Goal: Use online tool/utility: Utilize a website feature to perform a specific function

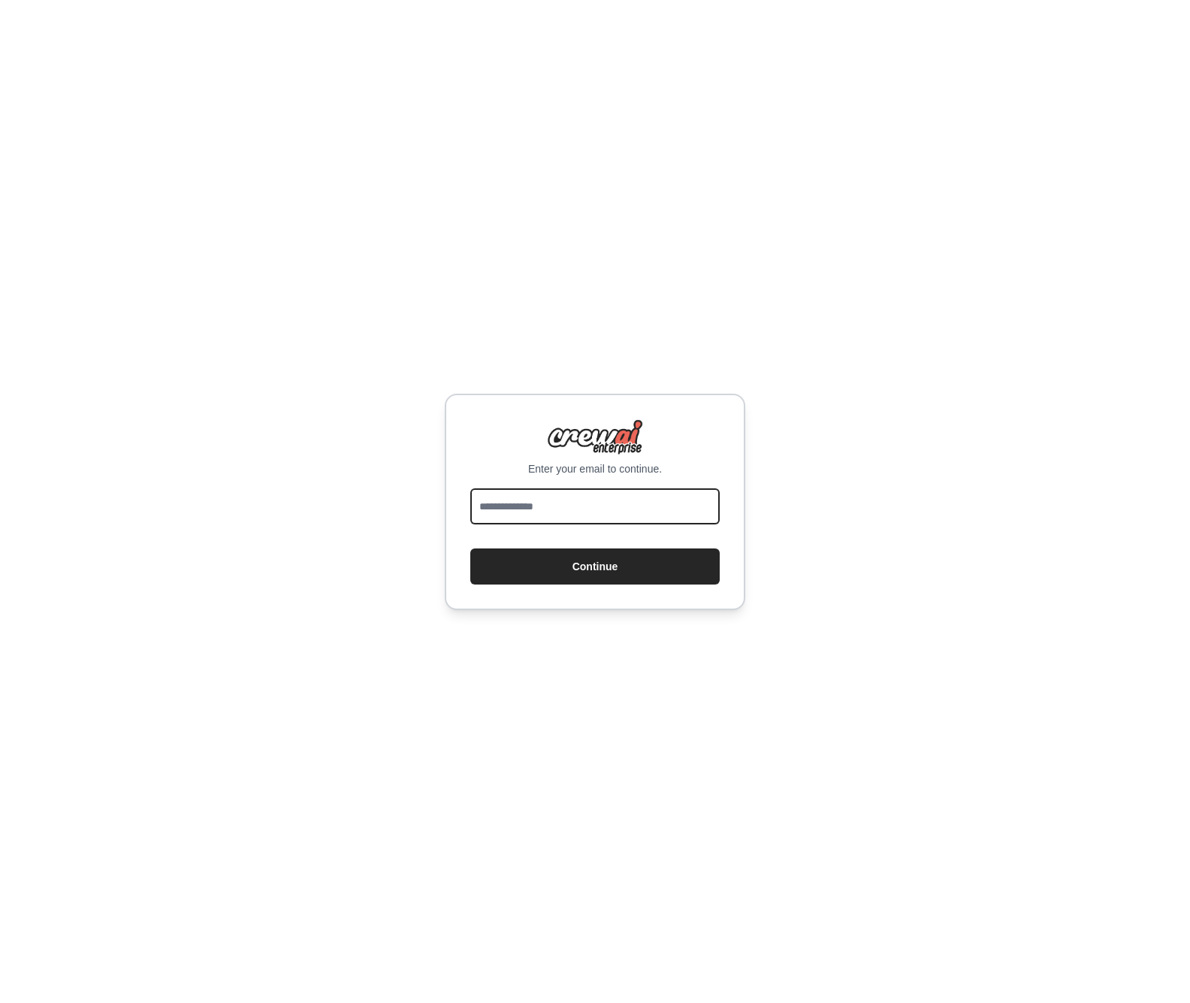
type input "**********"
click at [595, 566] on button "Continue" at bounding box center [594, 566] width 249 height 36
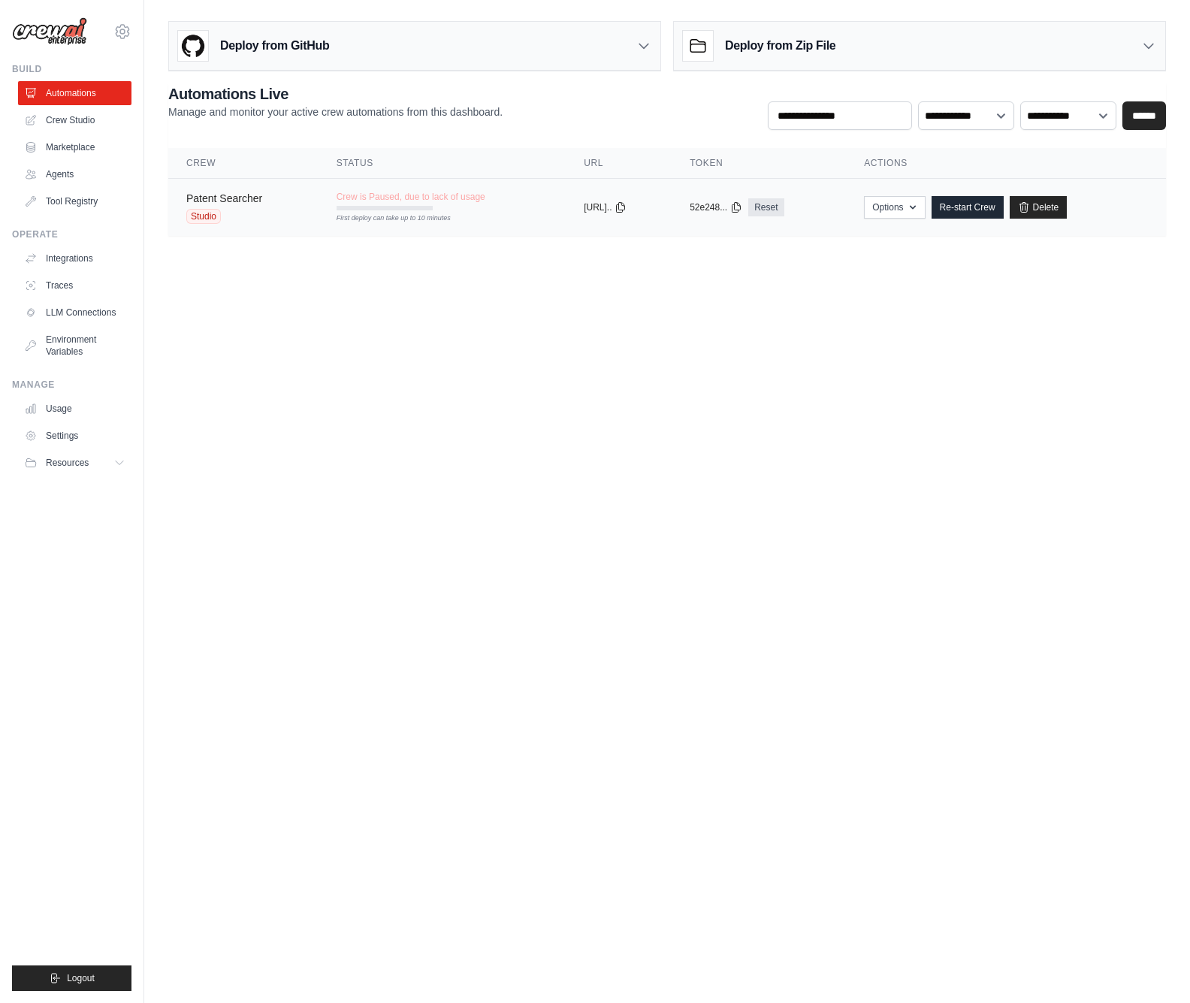
click at [237, 194] on link "Patent Searcher" at bounding box center [224, 198] width 76 height 12
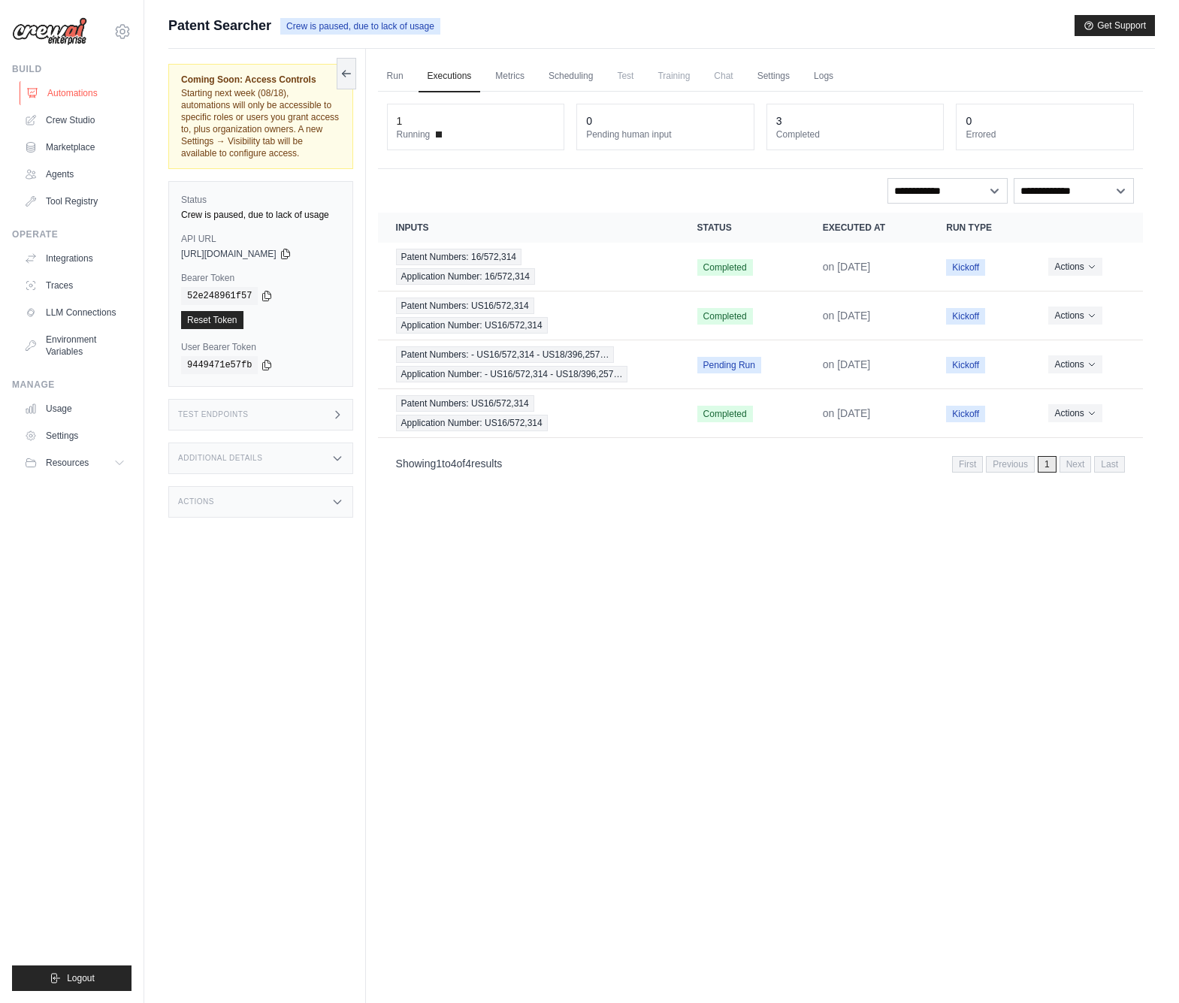
click at [73, 98] on link "Automations" at bounding box center [76, 93] width 113 height 24
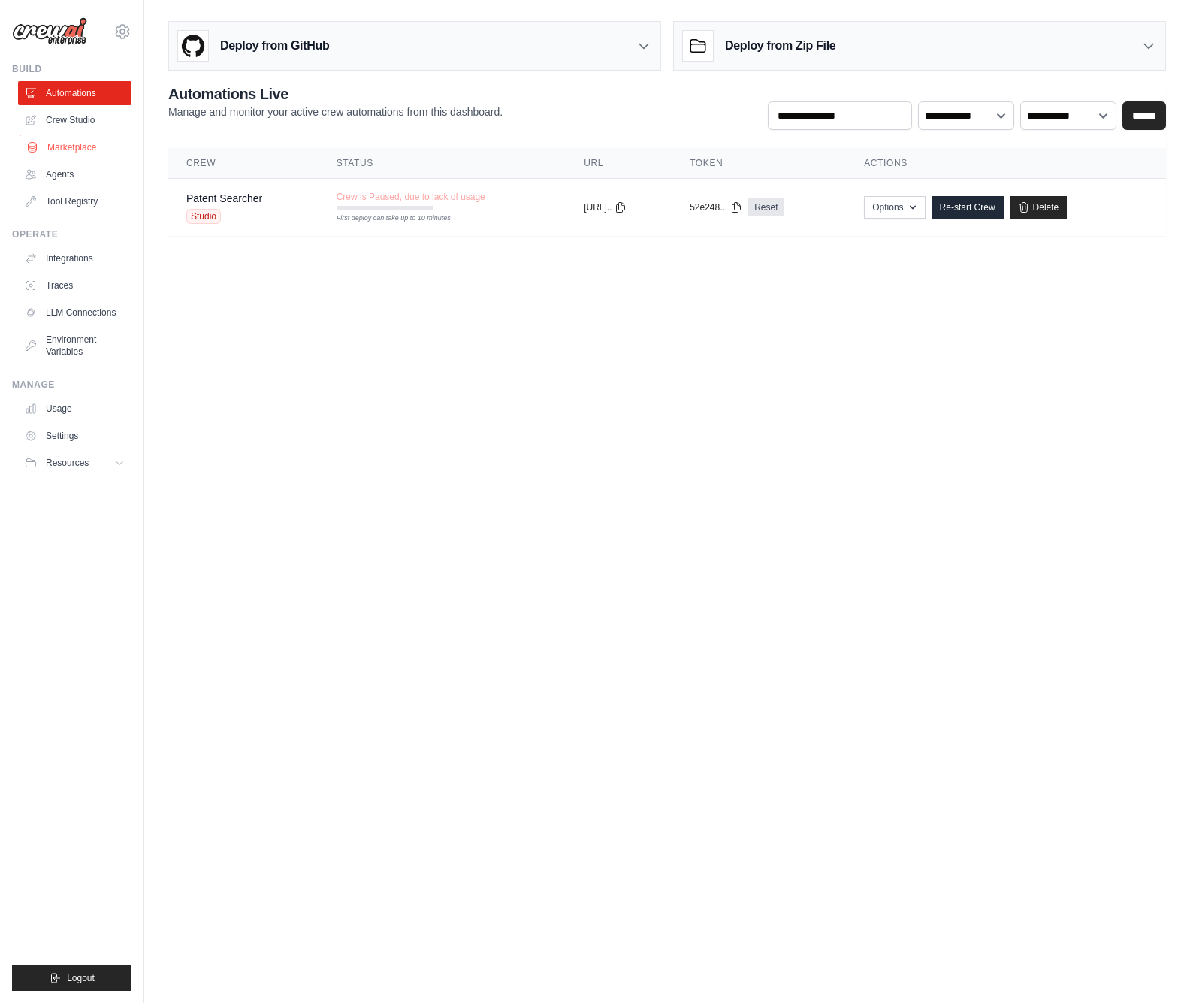
click at [80, 141] on link "Marketplace" at bounding box center [76, 147] width 113 height 24
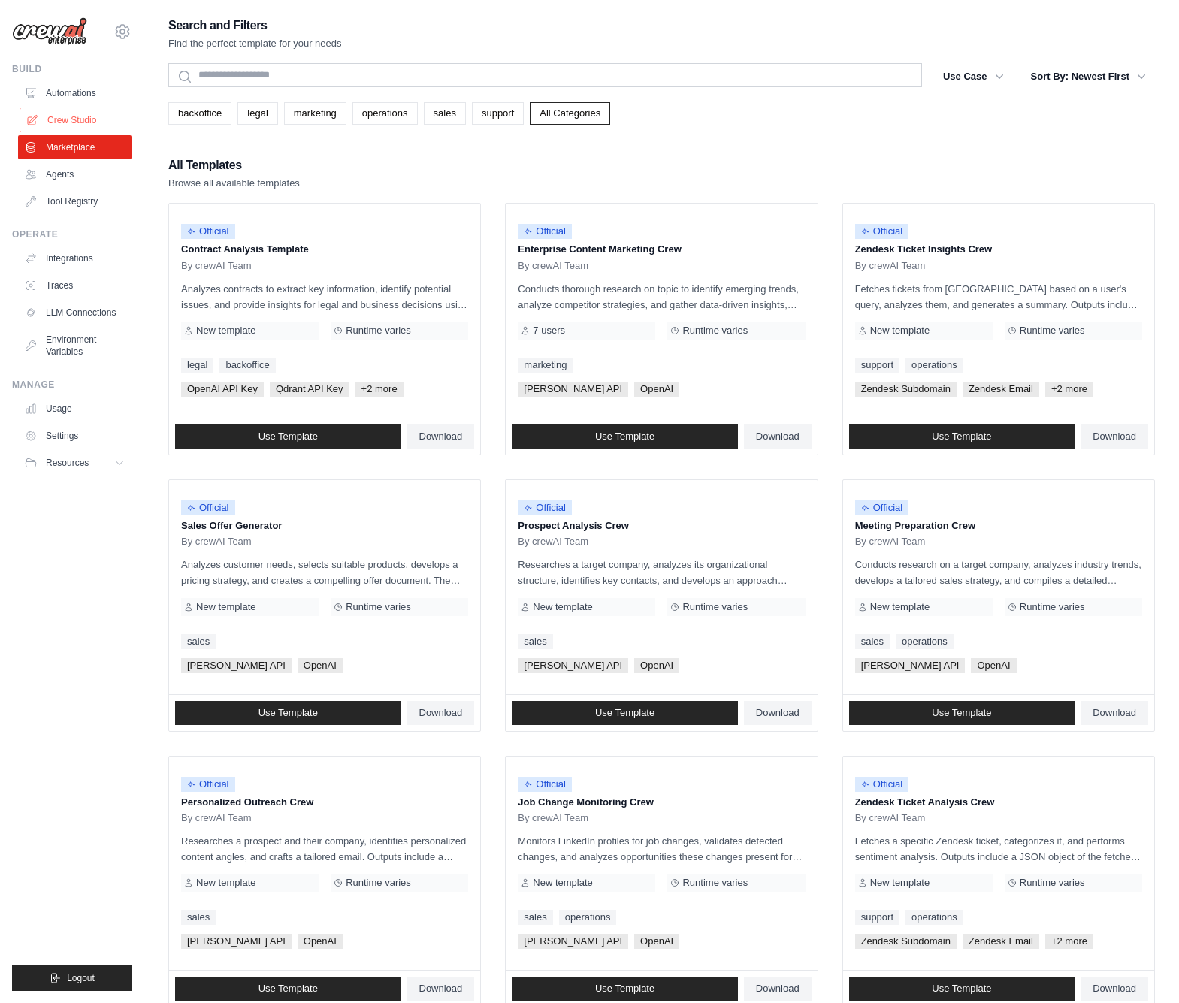
click at [83, 126] on link "Crew Studio" at bounding box center [76, 120] width 113 height 24
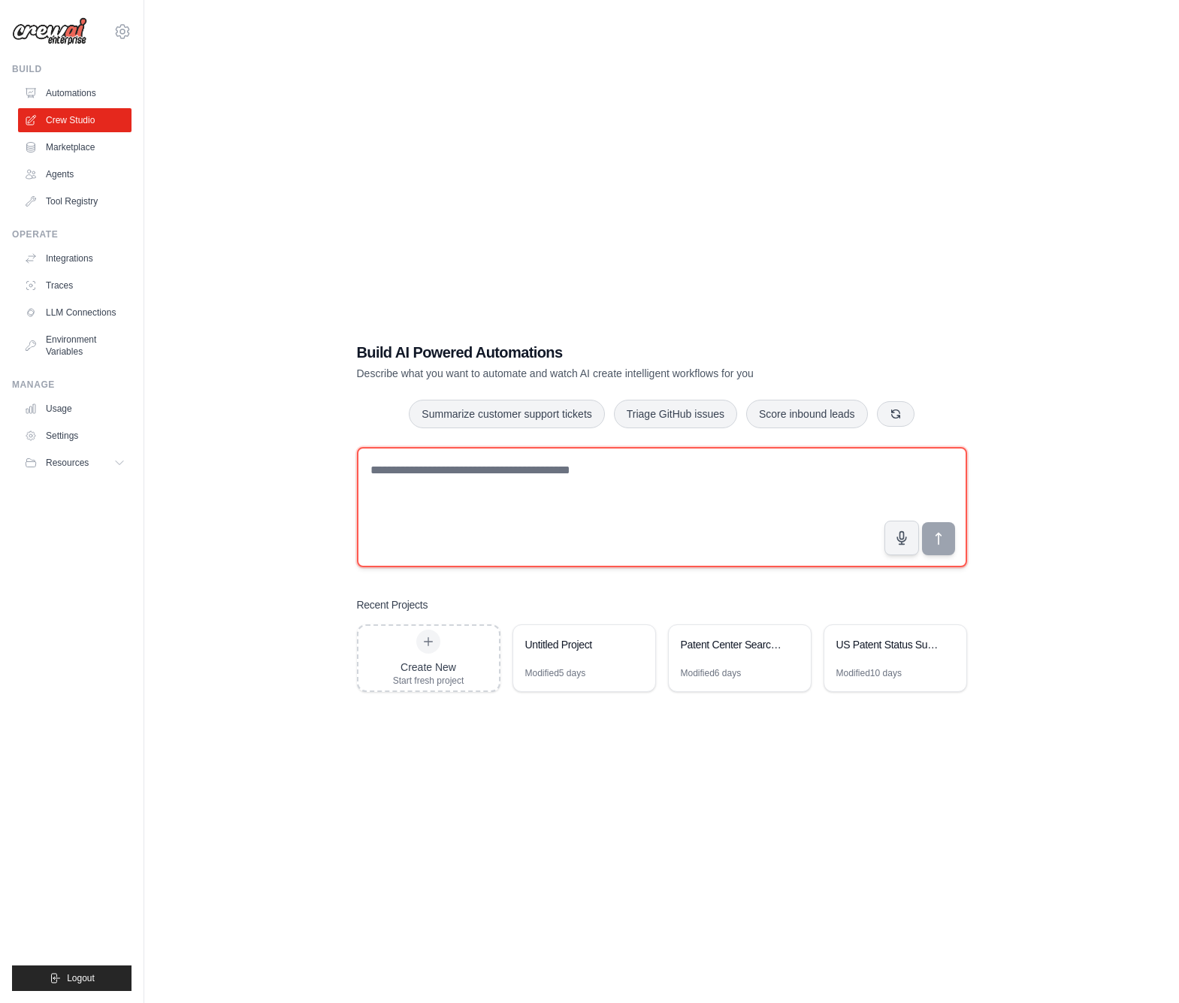
drag, startPoint x: 519, startPoint y: 503, endPoint x: 735, endPoint y: 460, distance: 219.9
click at [520, 503] on textarea at bounding box center [662, 507] width 610 height 120
type textarea "**********"
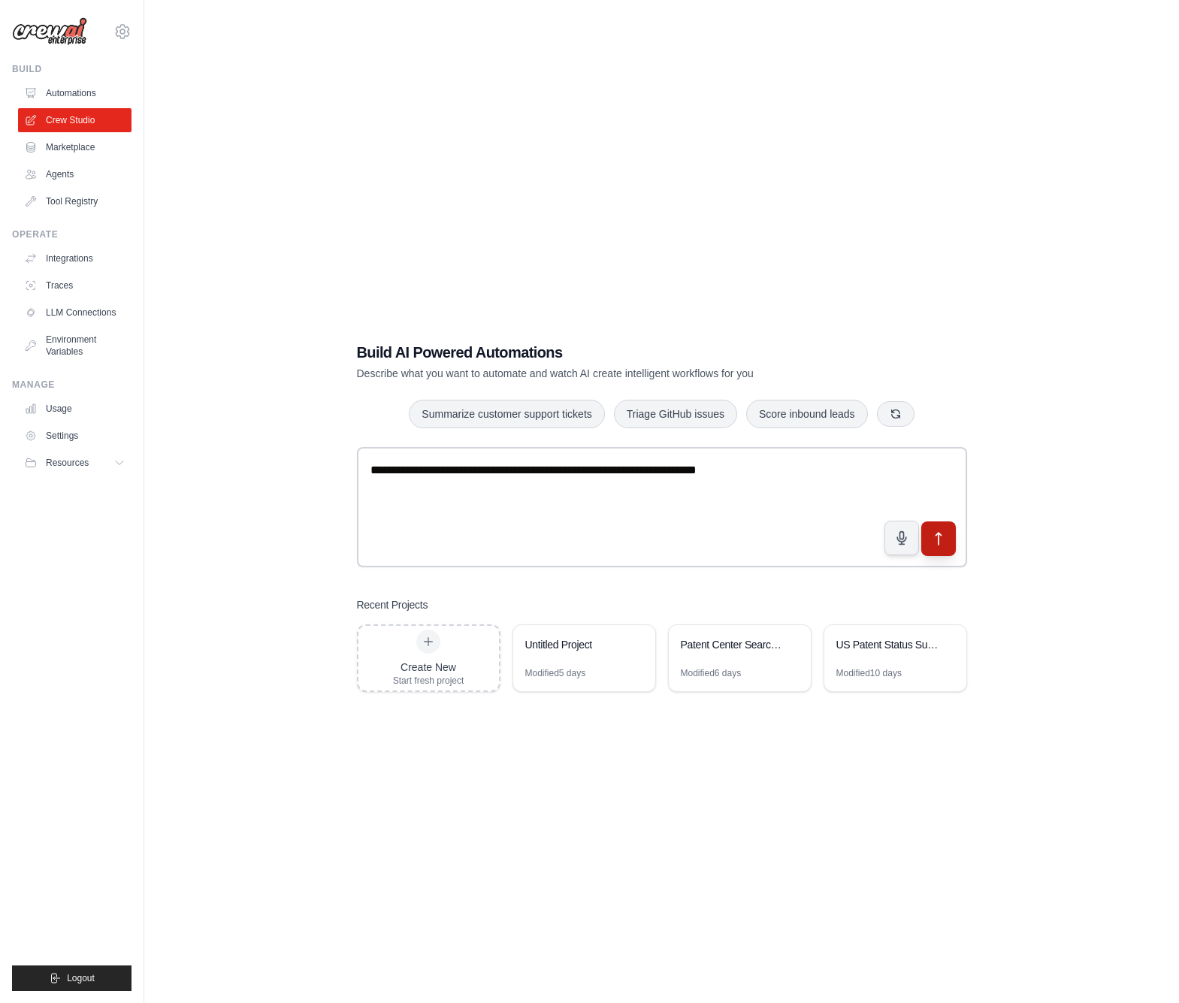
click at [942, 547] on button "submit" at bounding box center [937, 538] width 35 height 35
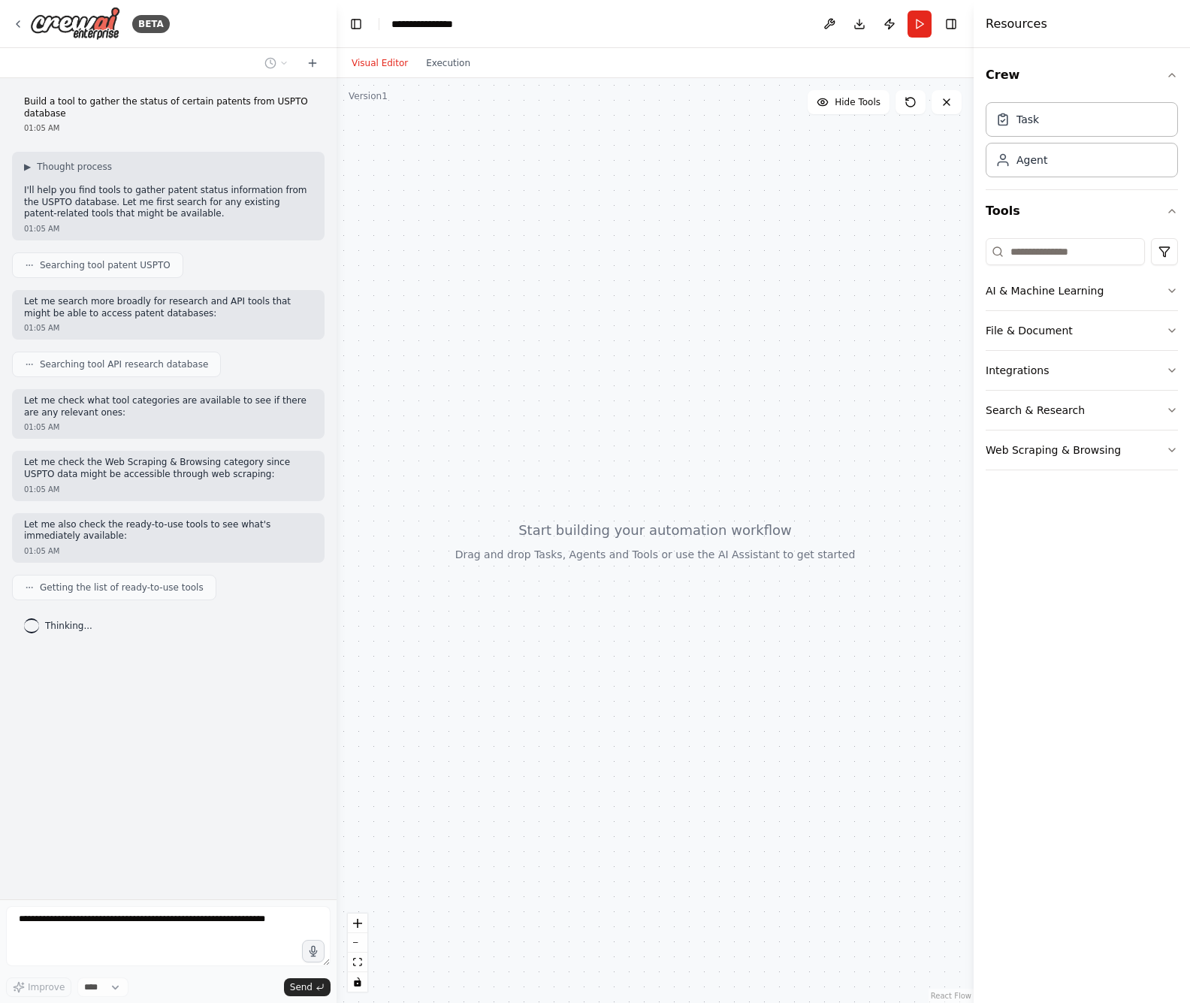
click at [110, 461] on p "Let me check the Web Scraping & Browsing category since USPTO data might be acc…" at bounding box center [168, 468] width 288 height 23
drag, startPoint x: 103, startPoint y: 462, endPoint x: 224, endPoint y: 460, distance: 121.0
click at [224, 460] on p "Let me check the Web Scraping & Browsing category since USPTO data might be acc…" at bounding box center [168, 468] width 288 height 23
click at [217, 461] on p "Let me check the Web Scraping & Browsing category since USPTO data might be acc…" at bounding box center [168, 468] width 288 height 23
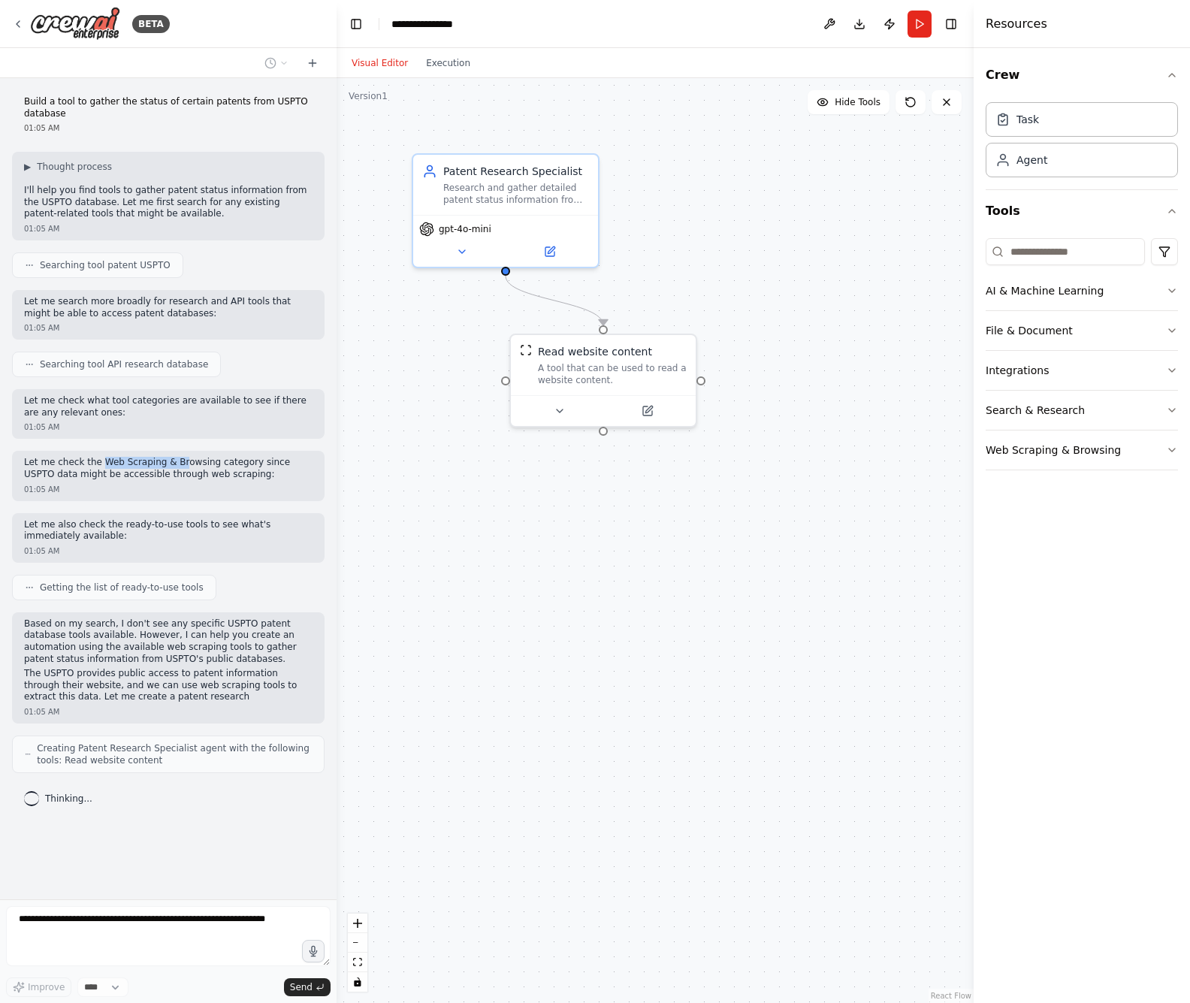
drag, startPoint x: 104, startPoint y: 457, endPoint x: 195, endPoint y: 452, distance: 91.0
click at [192, 452] on div "Let me check the Web Scraping & Browsing category since USPTO data might be acc…" at bounding box center [168, 476] width 312 height 50
click at [202, 475] on div "Let me check the Web Scraping & Browsing category since USPTO data might be acc…" at bounding box center [168, 476] width 312 height 50
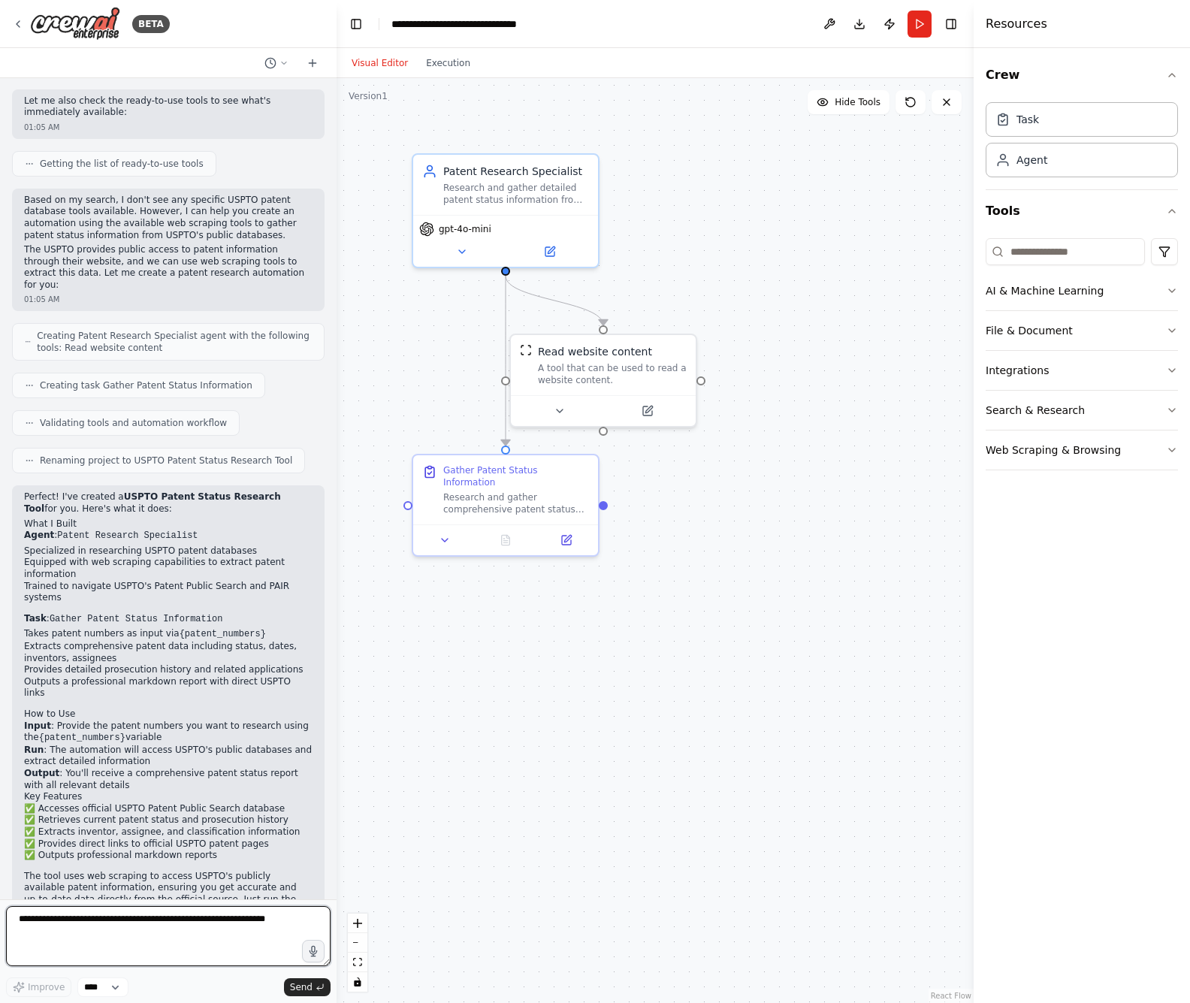
scroll to position [435, 0]
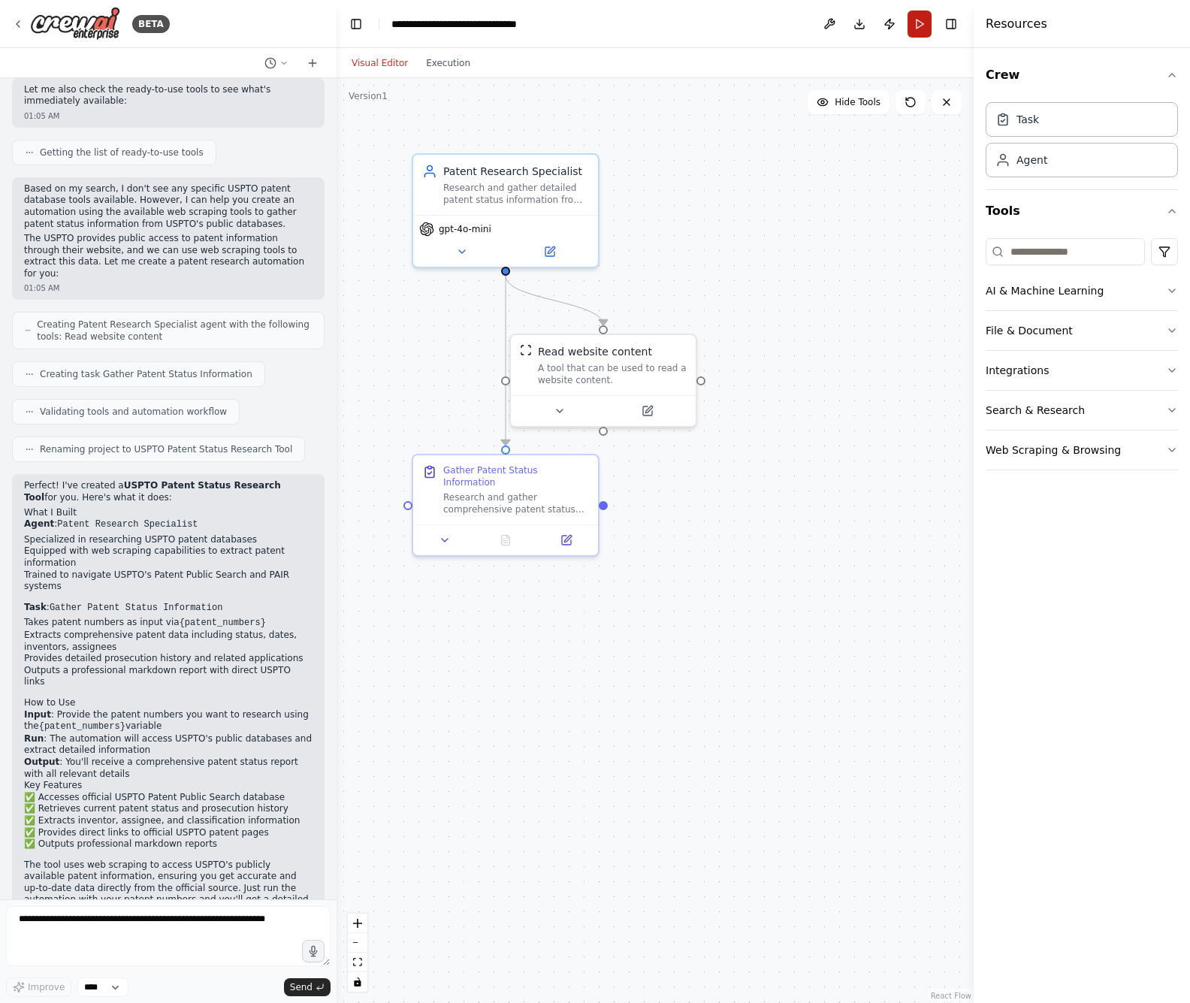
click at [925, 34] on button "Run" at bounding box center [919, 24] width 24 height 27
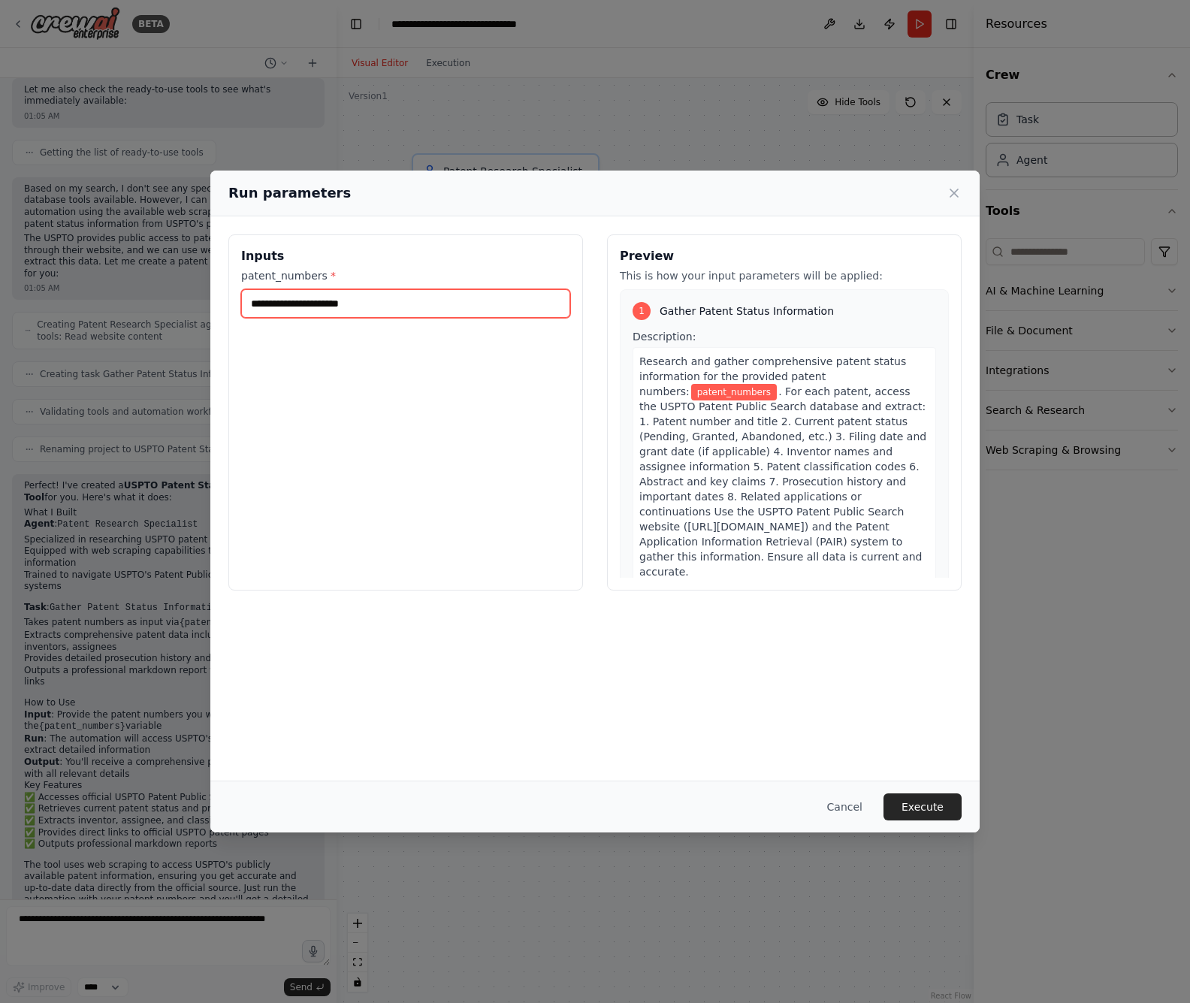
click at [394, 300] on input "patent_numbers *" at bounding box center [405, 303] width 329 height 29
paste input "**********"
type input "**********"
click at [333, 301] on input "patent_numbers *" at bounding box center [405, 303] width 329 height 29
paste input "*********"
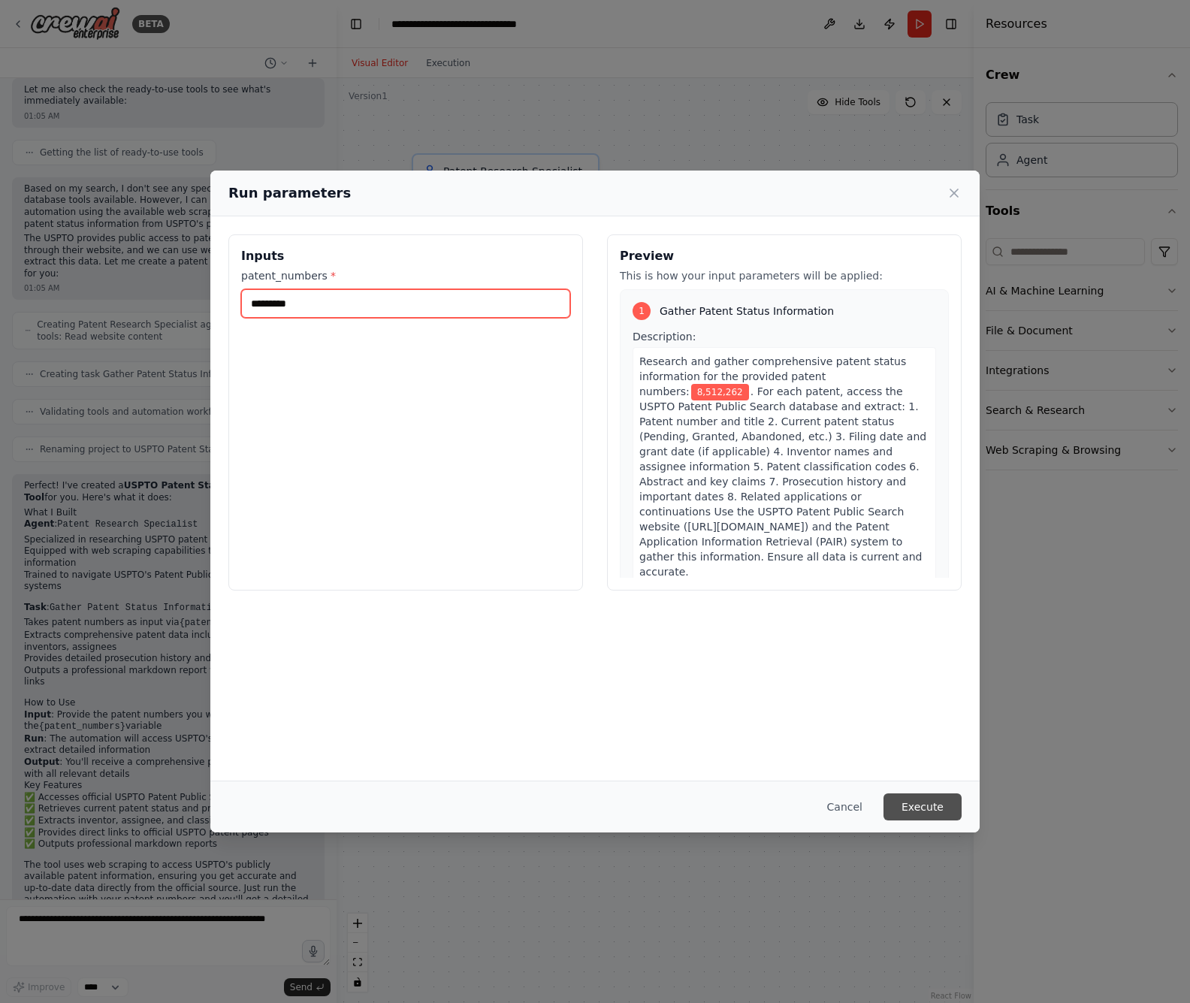
type input "*********"
click at [936, 804] on button "Execute" at bounding box center [922, 806] width 78 height 27
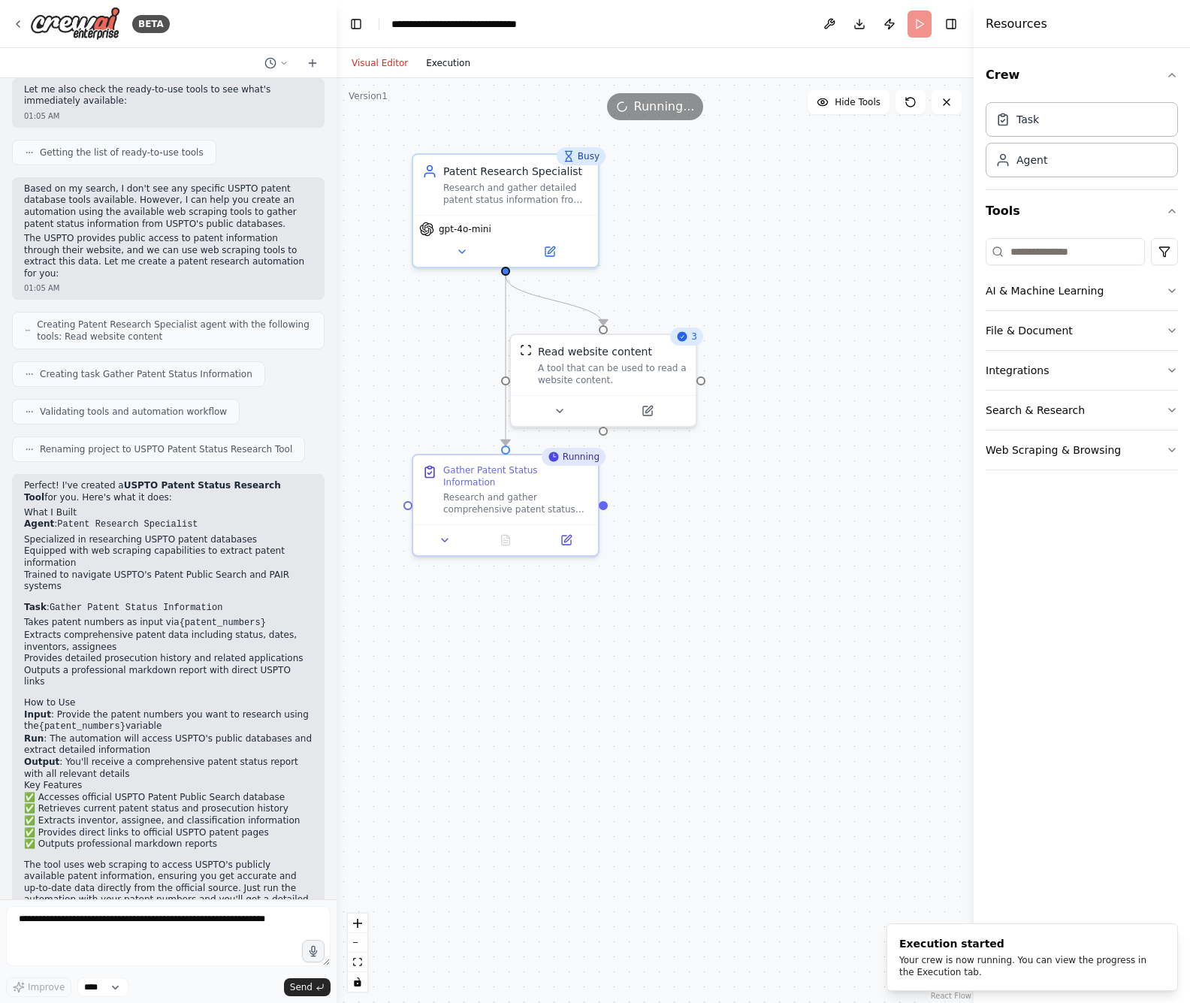
click at [448, 59] on button "Execution" at bounding box center [448, 63] width 62 height 18
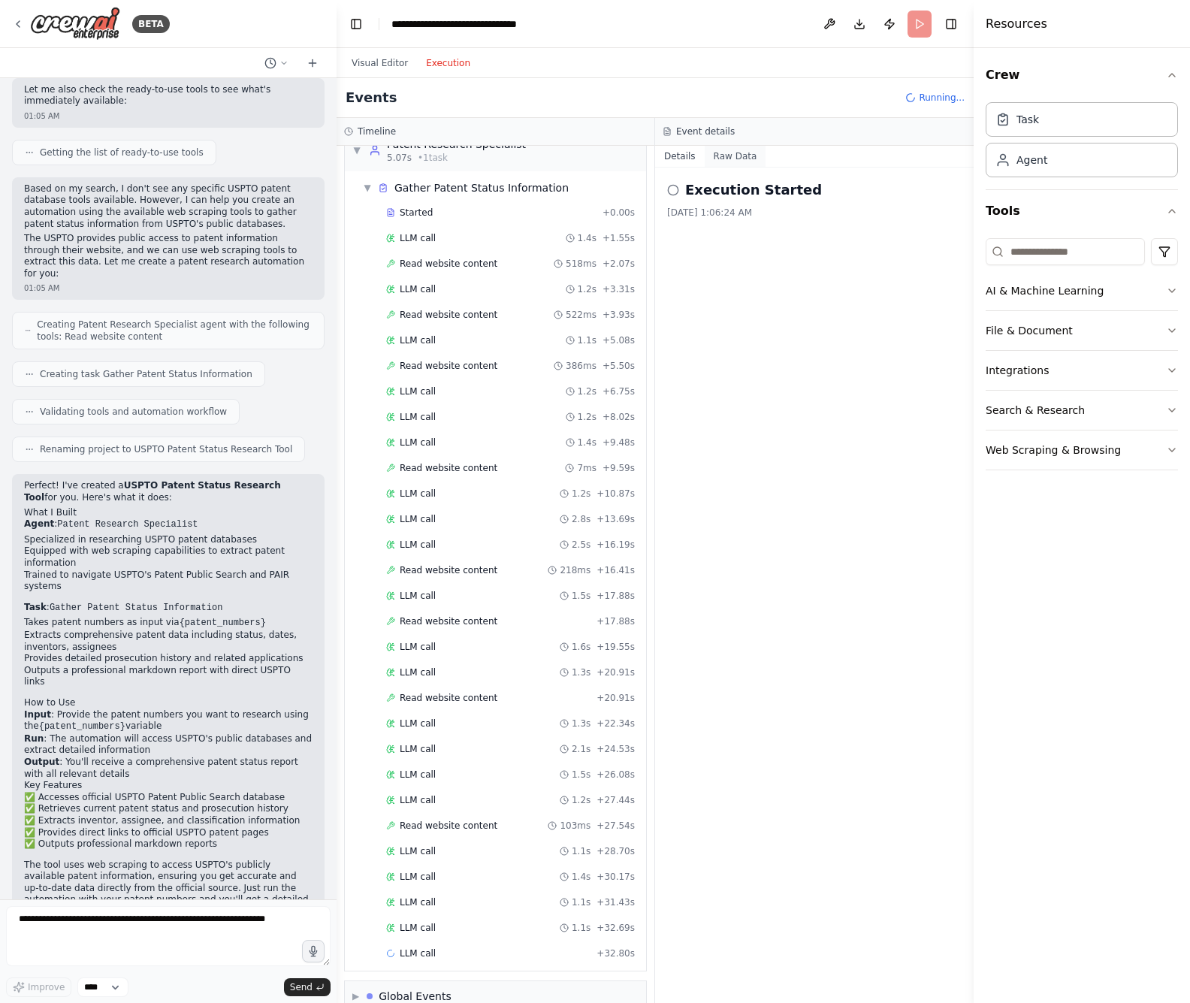
scroll to position [50, 0]
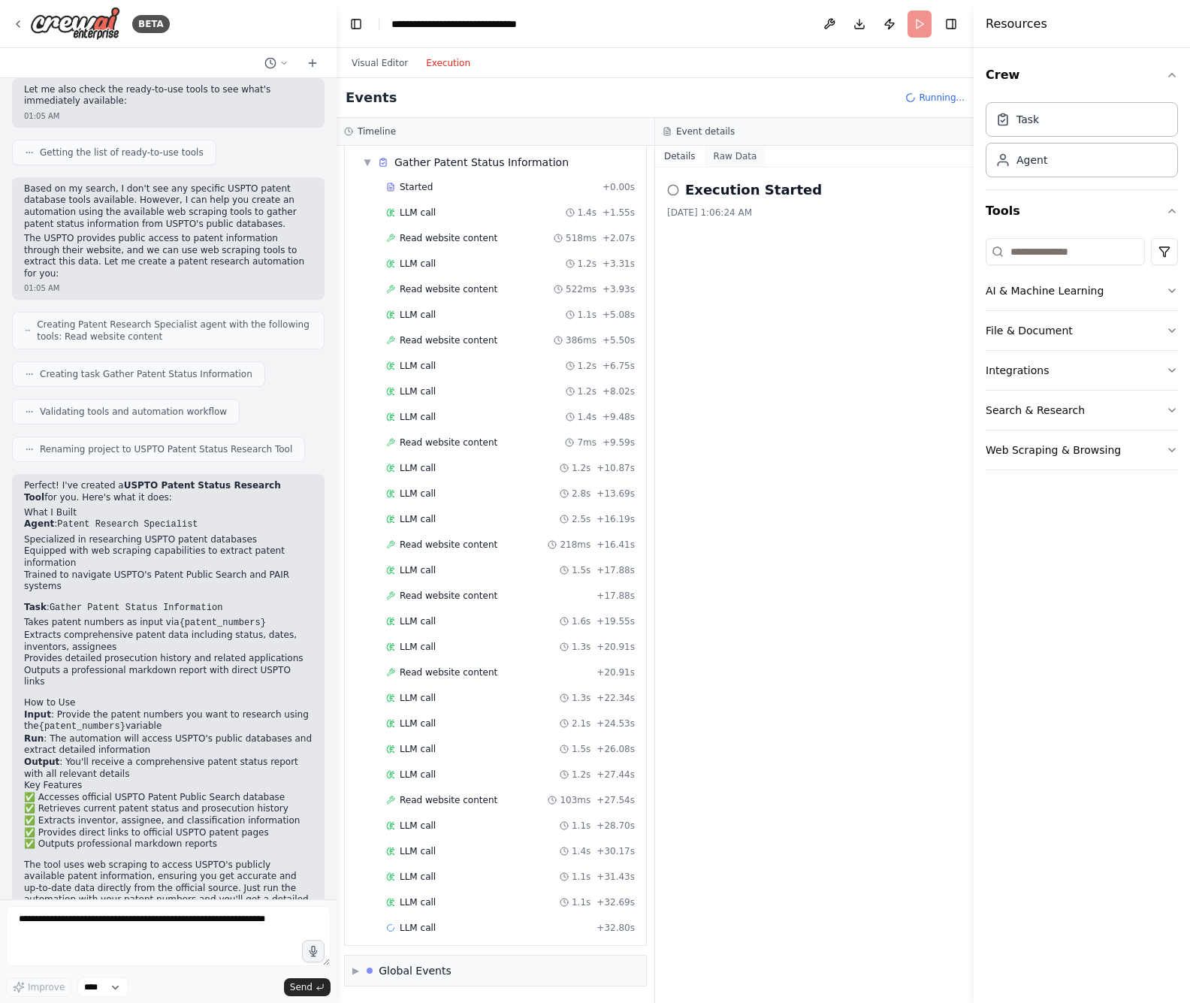
click at [727, 156] on button "Raw Data" at bounding box center [736, 156] width 62 height 21
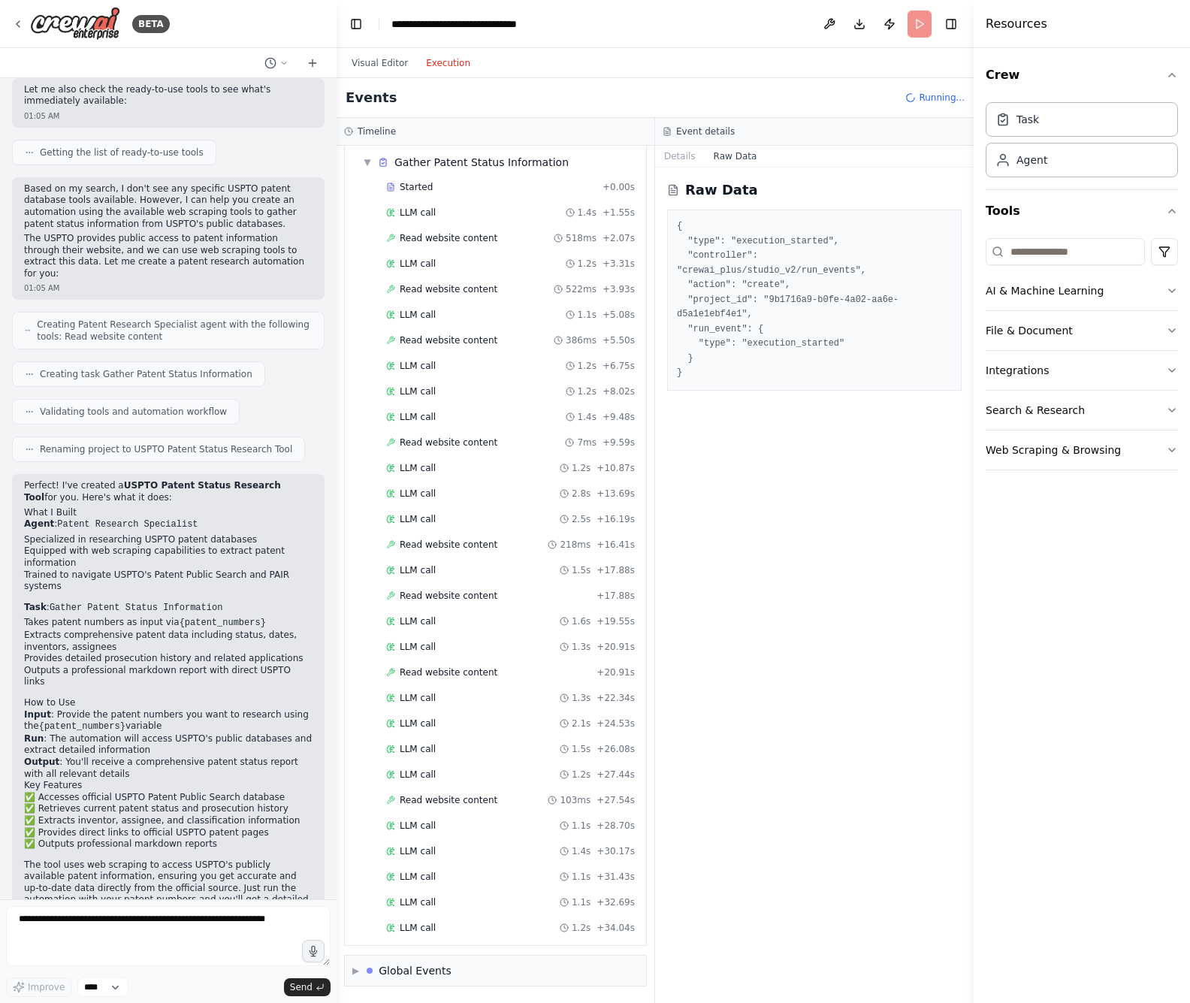
scroll to position [101, 0]
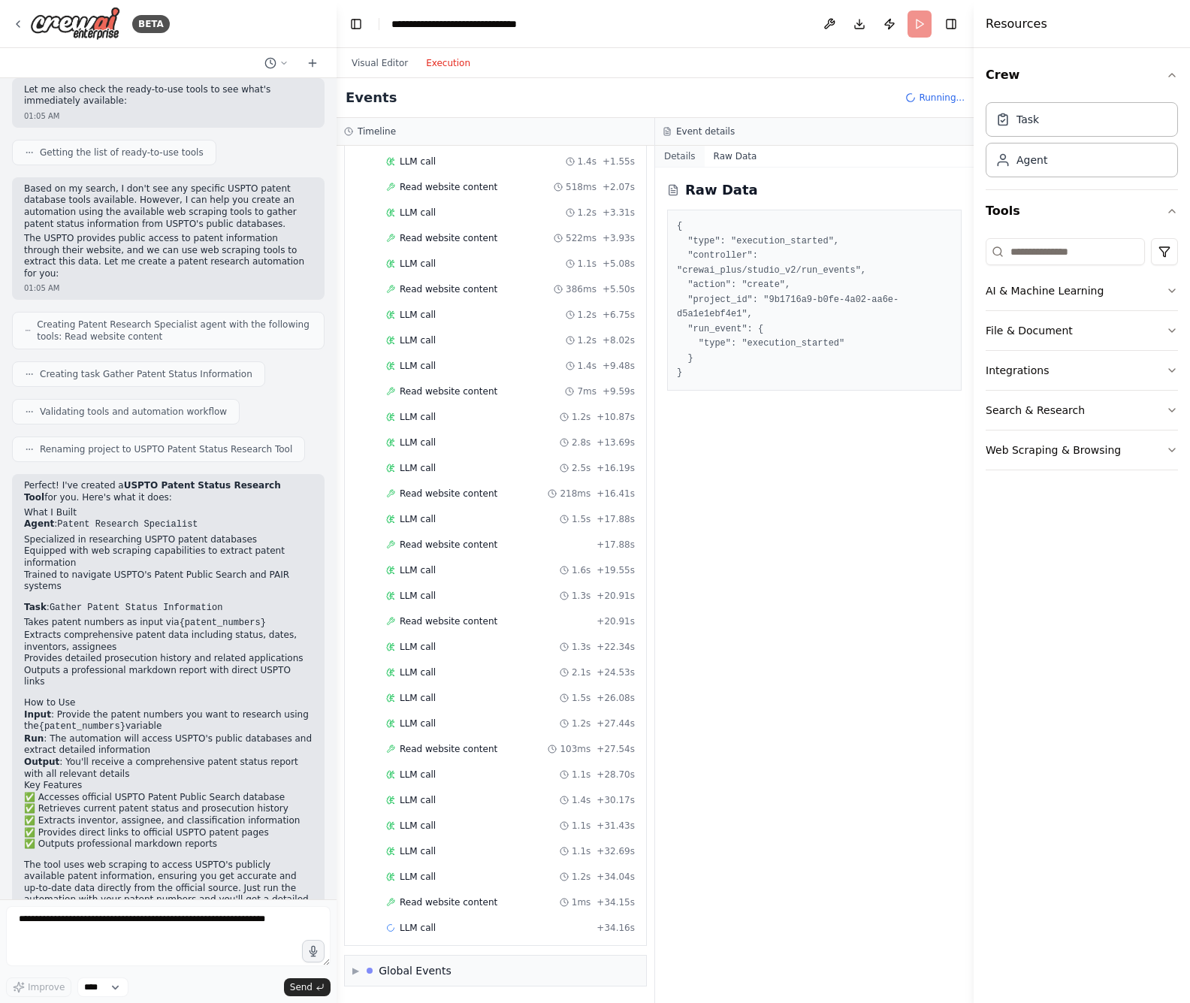
click at [661, 155] on button "Details" at bounding box center [680, 156] width 50 height 21
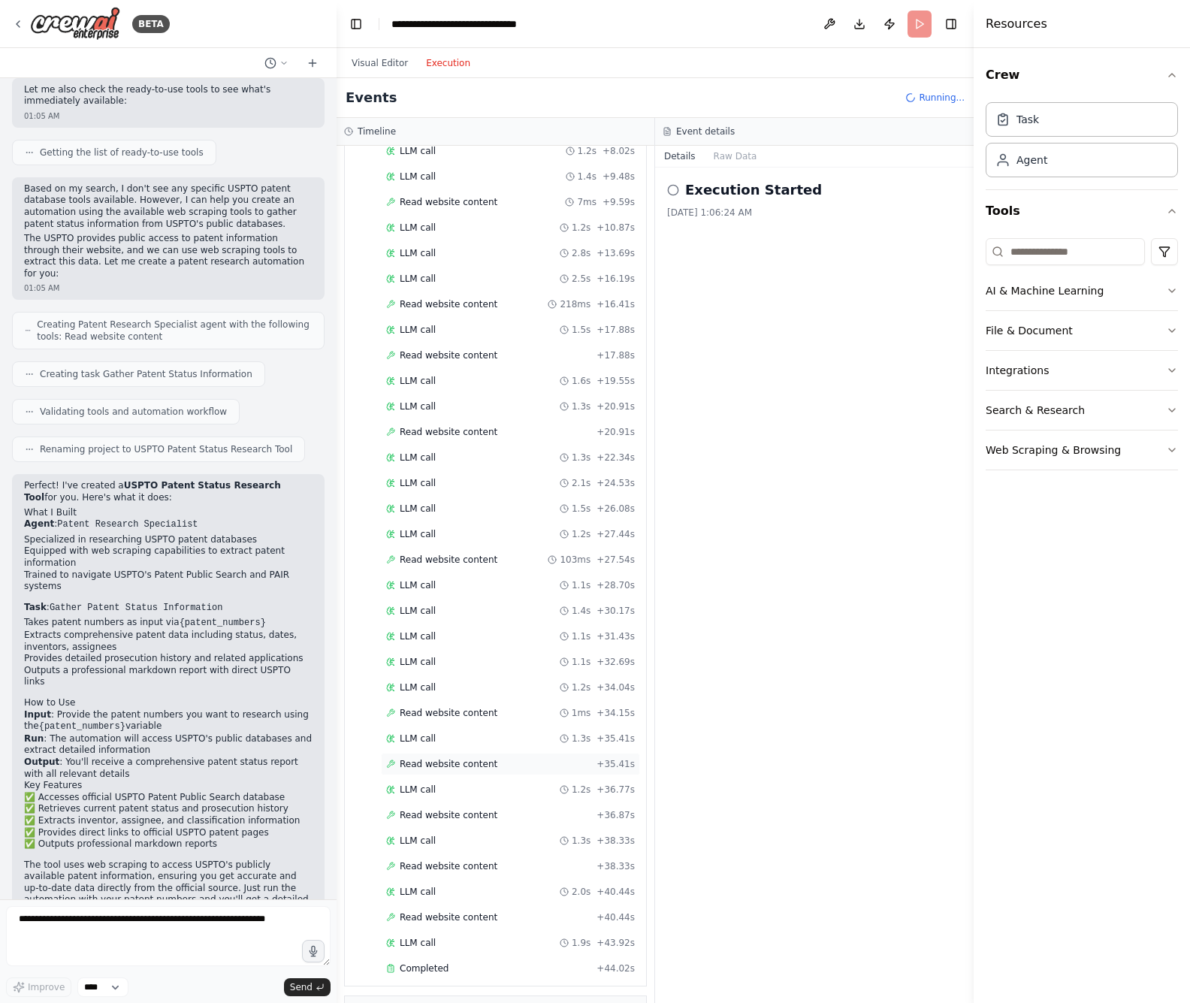
scroll to position [346, 0]
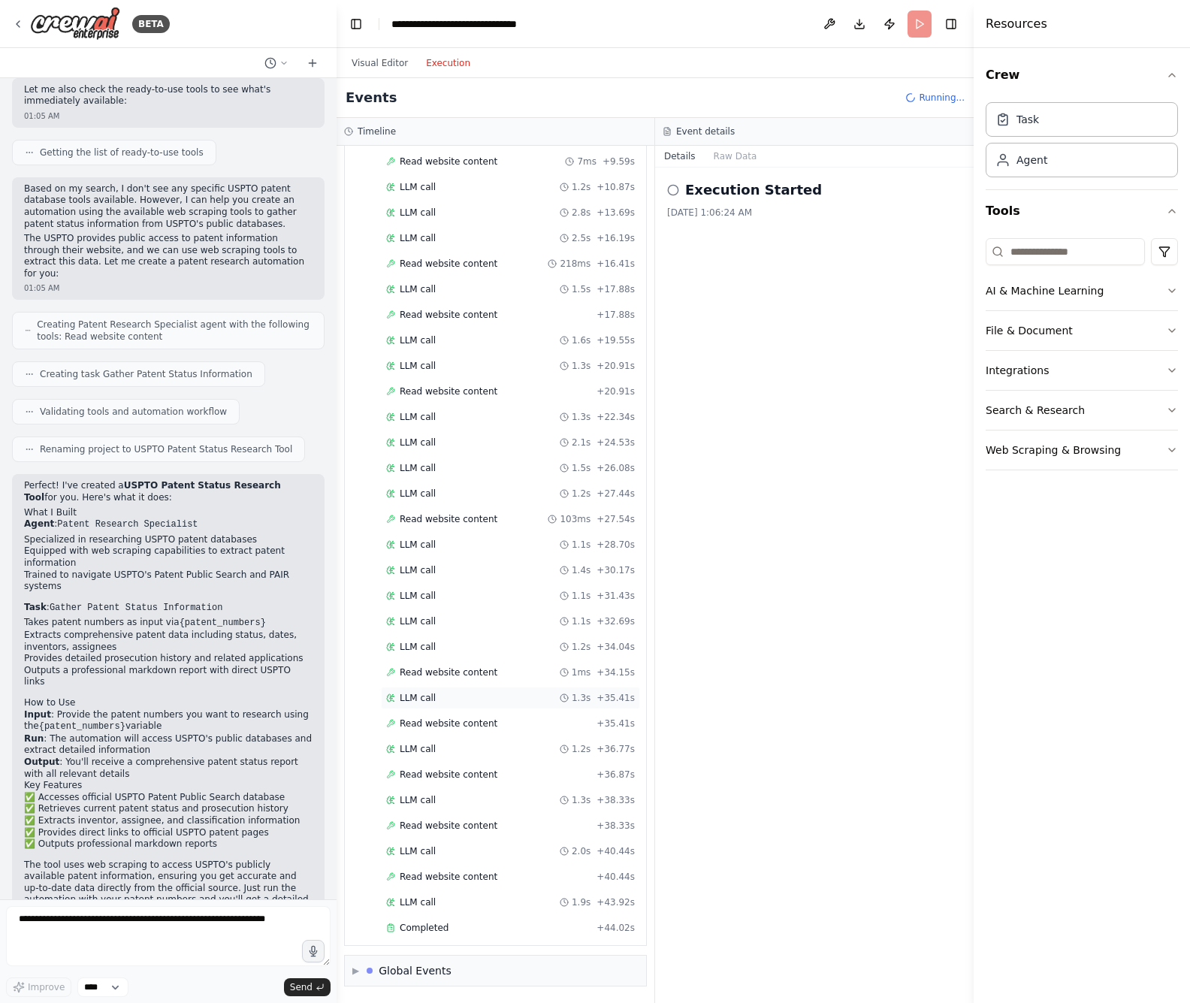
click at [436, 690] on div "LLM call 1.3s + 35.41s" at bounding box center [510, 698] width 259 height 23
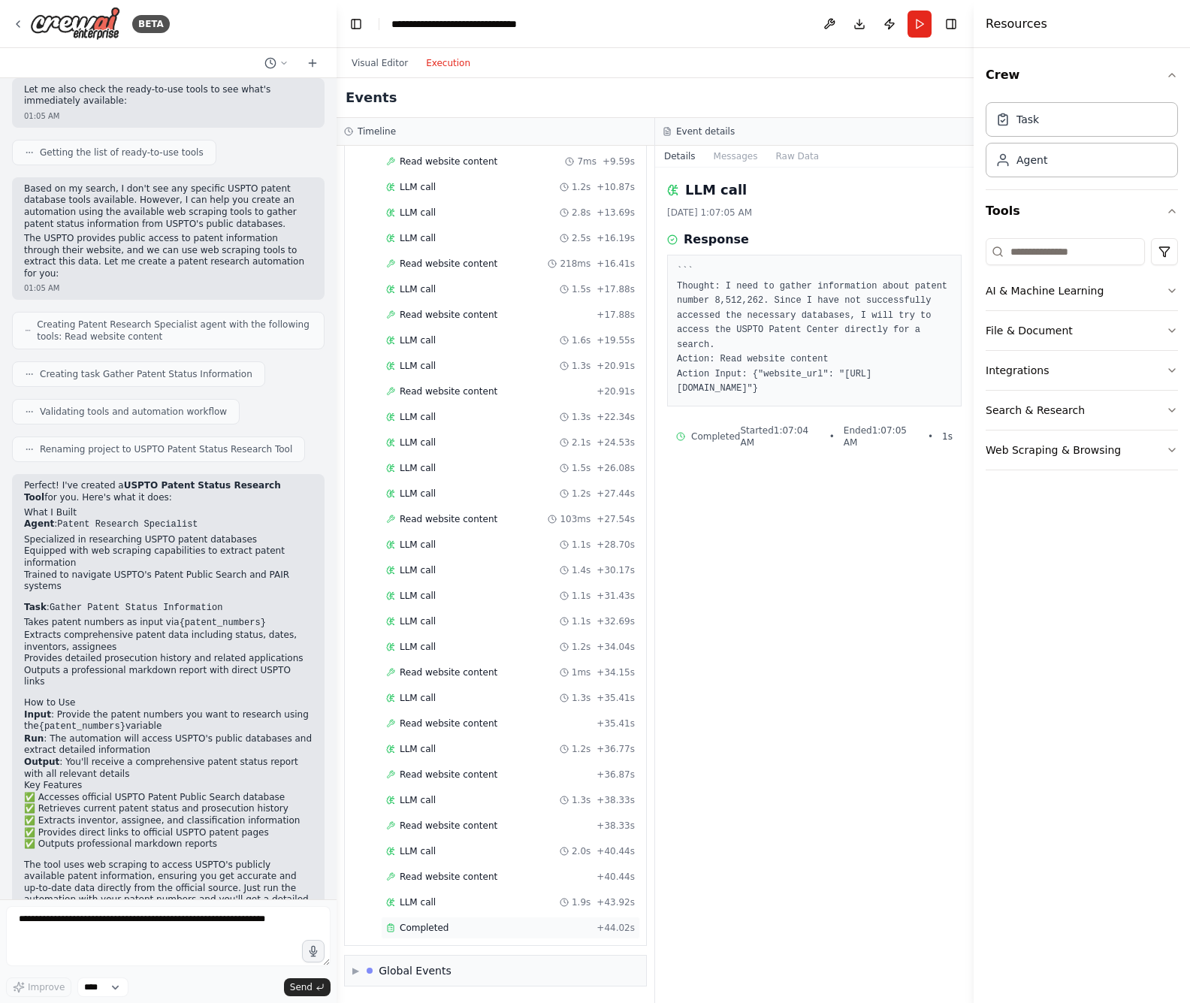
click at [475, 924] on div "Completed" at bounding box center [488, 928] width 204 height 12
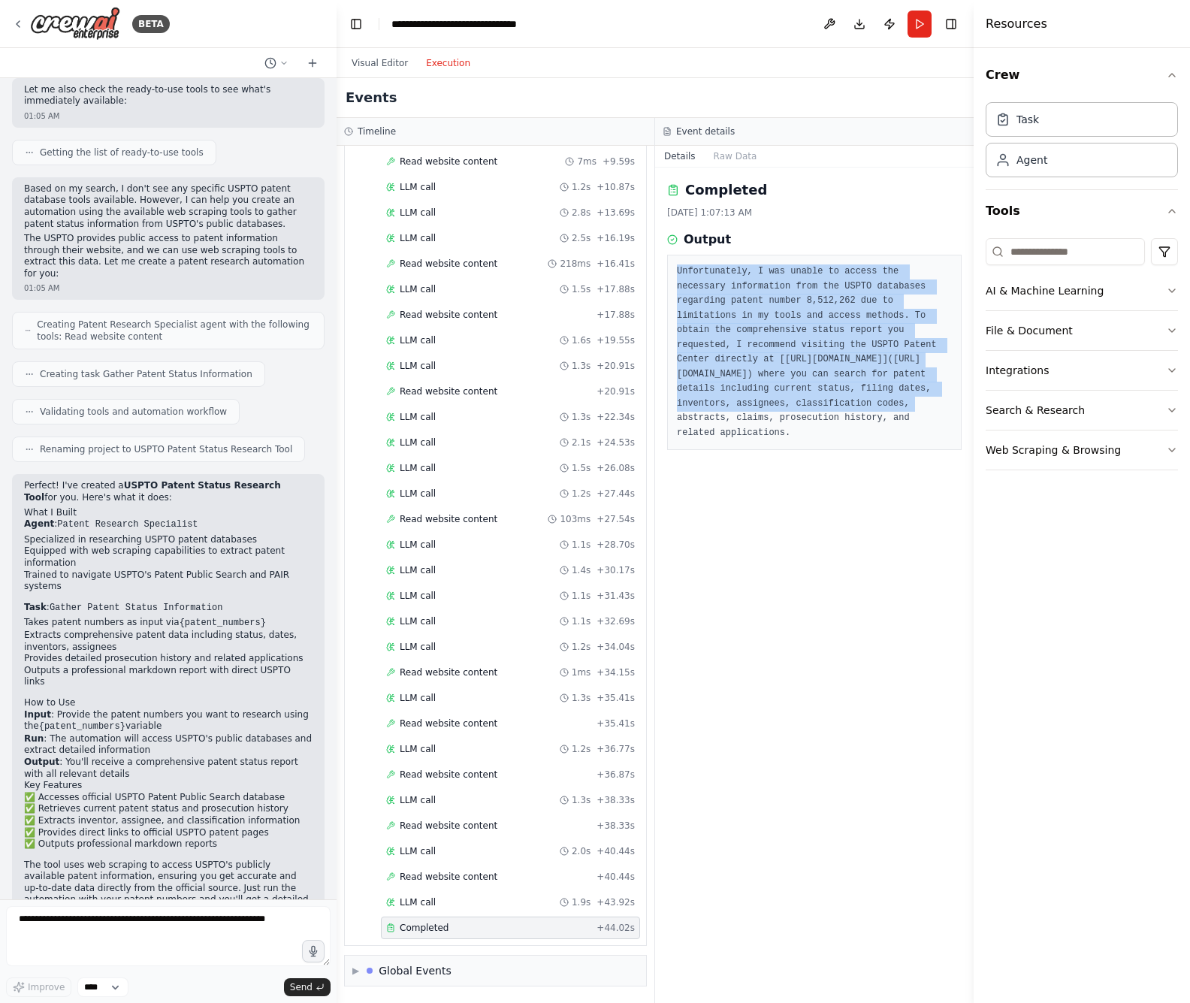
drag, startPoint x: 675, startPoint y: 267, endPoint x: 928, endPoint y: 427, distance: 300.1
click at [913, 410] on div "Unfortunately, I was unable to access the necessary information from the USPTO …" at bounding box center [814, 352] width 294 height 195
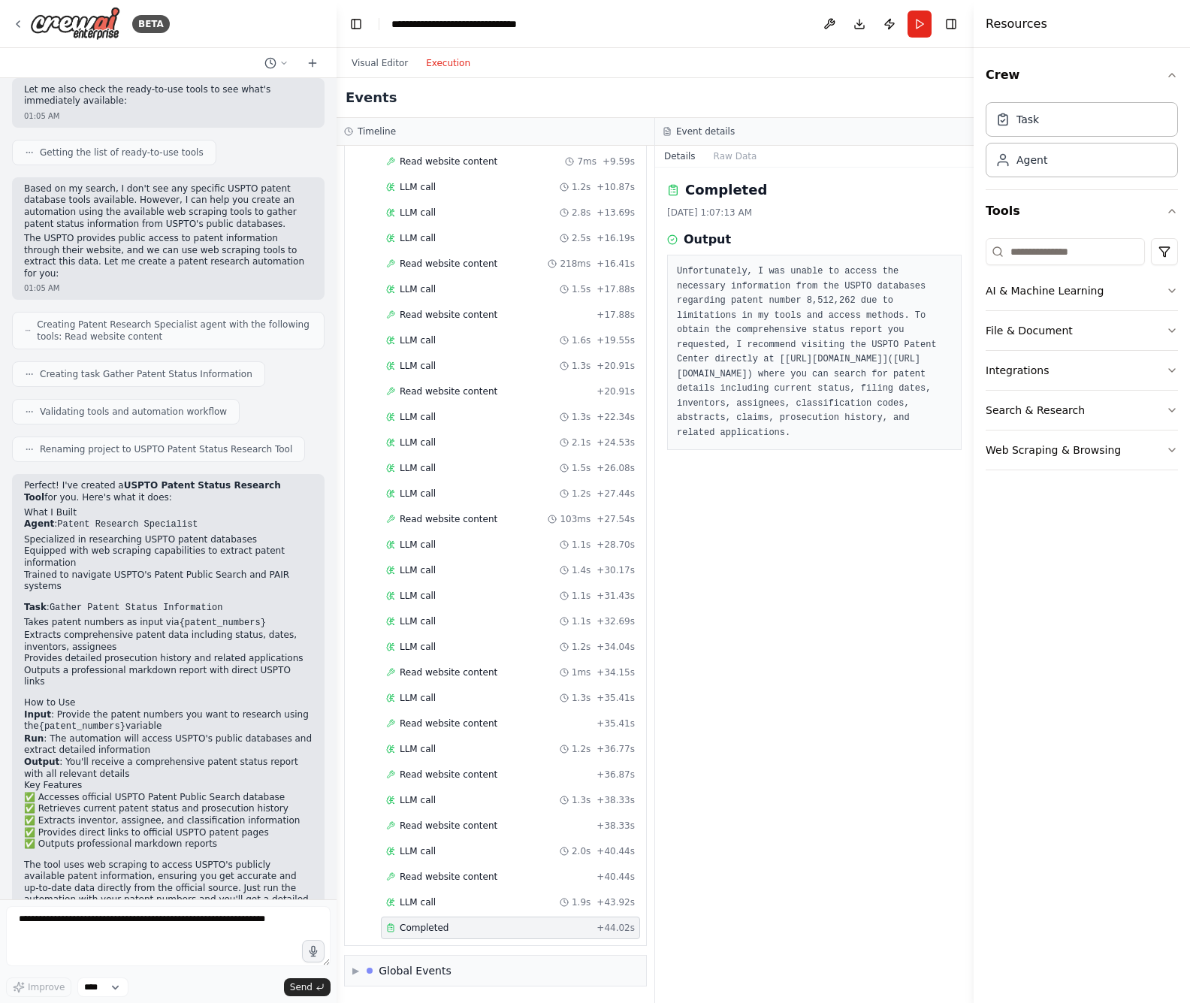
click at [935, 436] on pre "Unfortunately, I was unable to access the necessary information from the USPTO …" at bounding box center [814, 352] width 275 height 176
